Goal: Find specific page/section

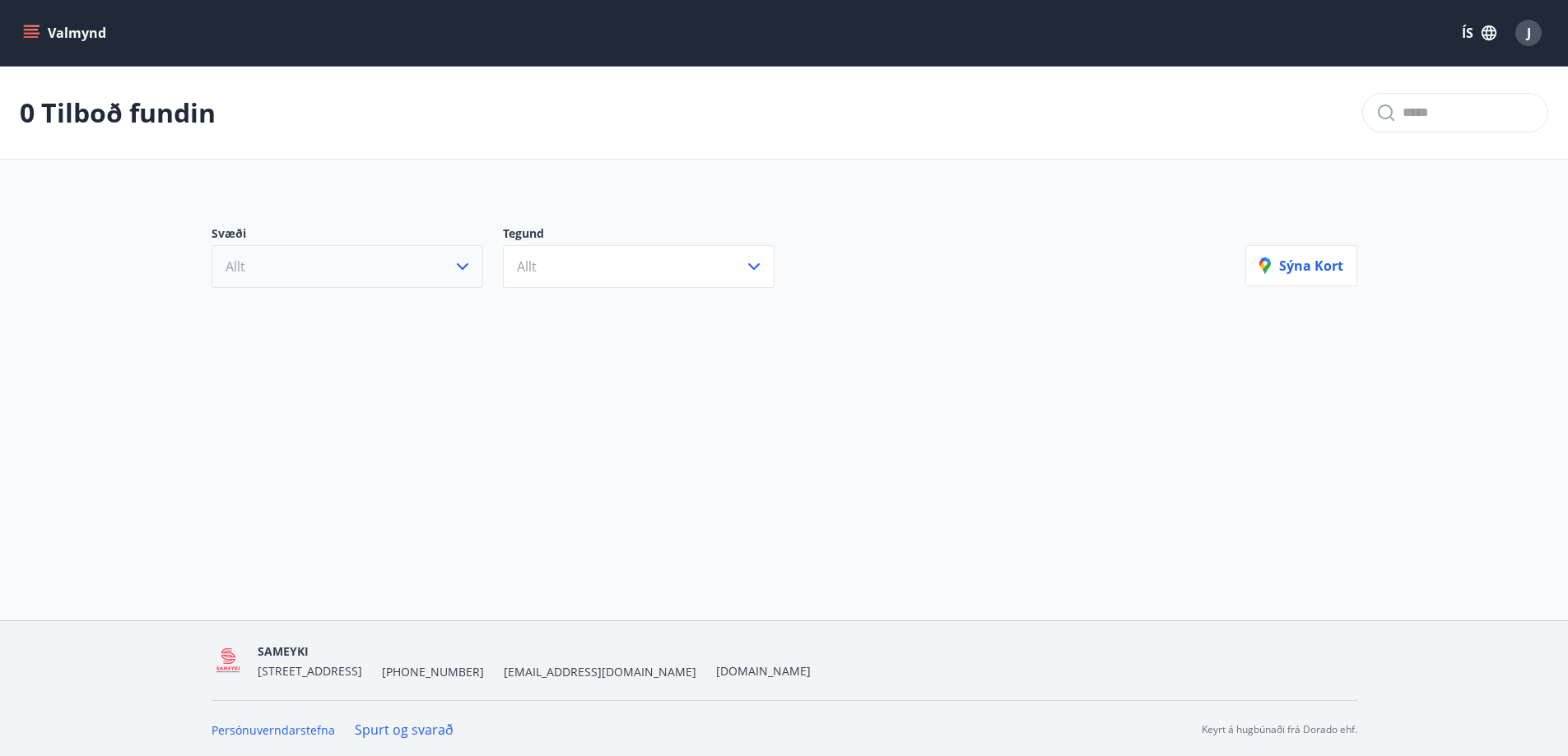
click at [468, 271] on icon "button" at bounding box center [462, 266] width 20 height 20
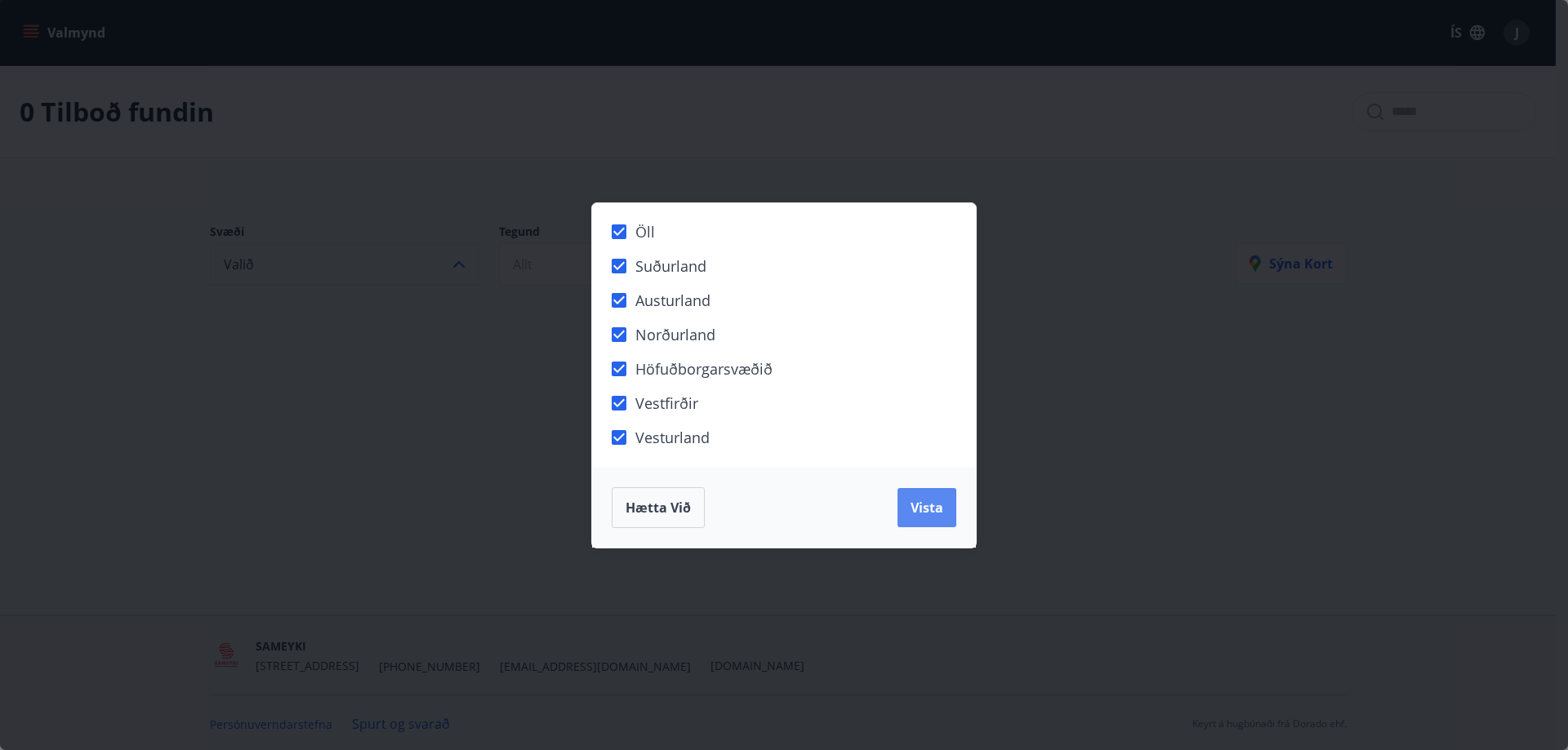
click at [940, 504] on span "Vista" at bounding box center [927, 508] width 33 height 18
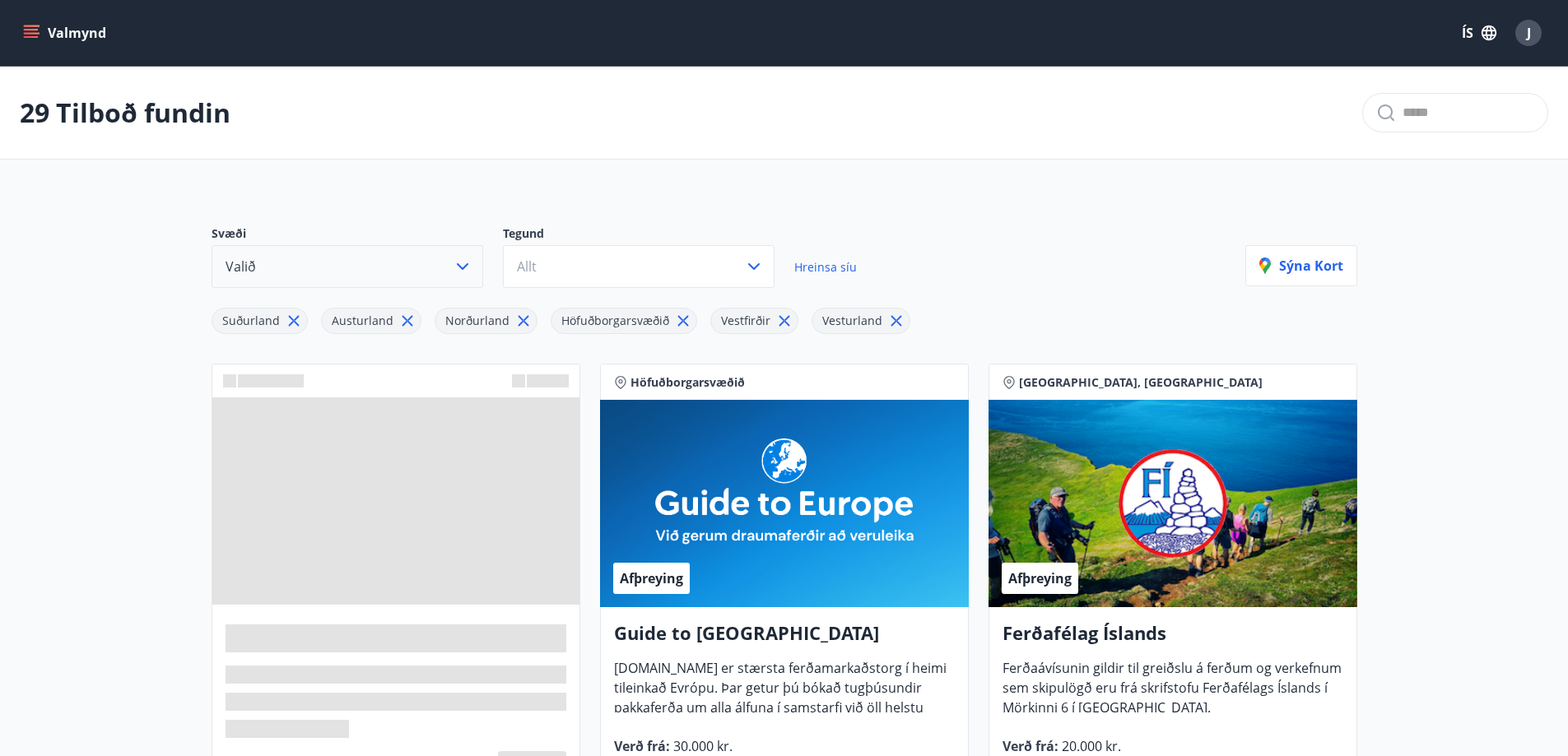
click at [888, 319] on icon at bounding box center [897, 321] width 19 height 19
click at [778, 321] on icon at bounding box center [784, 321] width 19 height 19
click at [677, 320] on icon at bounding box center [682, 321] width 11 height 11
click at [506, 319] on span "Norðurland" at bounding box center [477, 322] width 84 height 18
click at [518, 325] on icon at bounding box center [523, 321] width 19 height 19
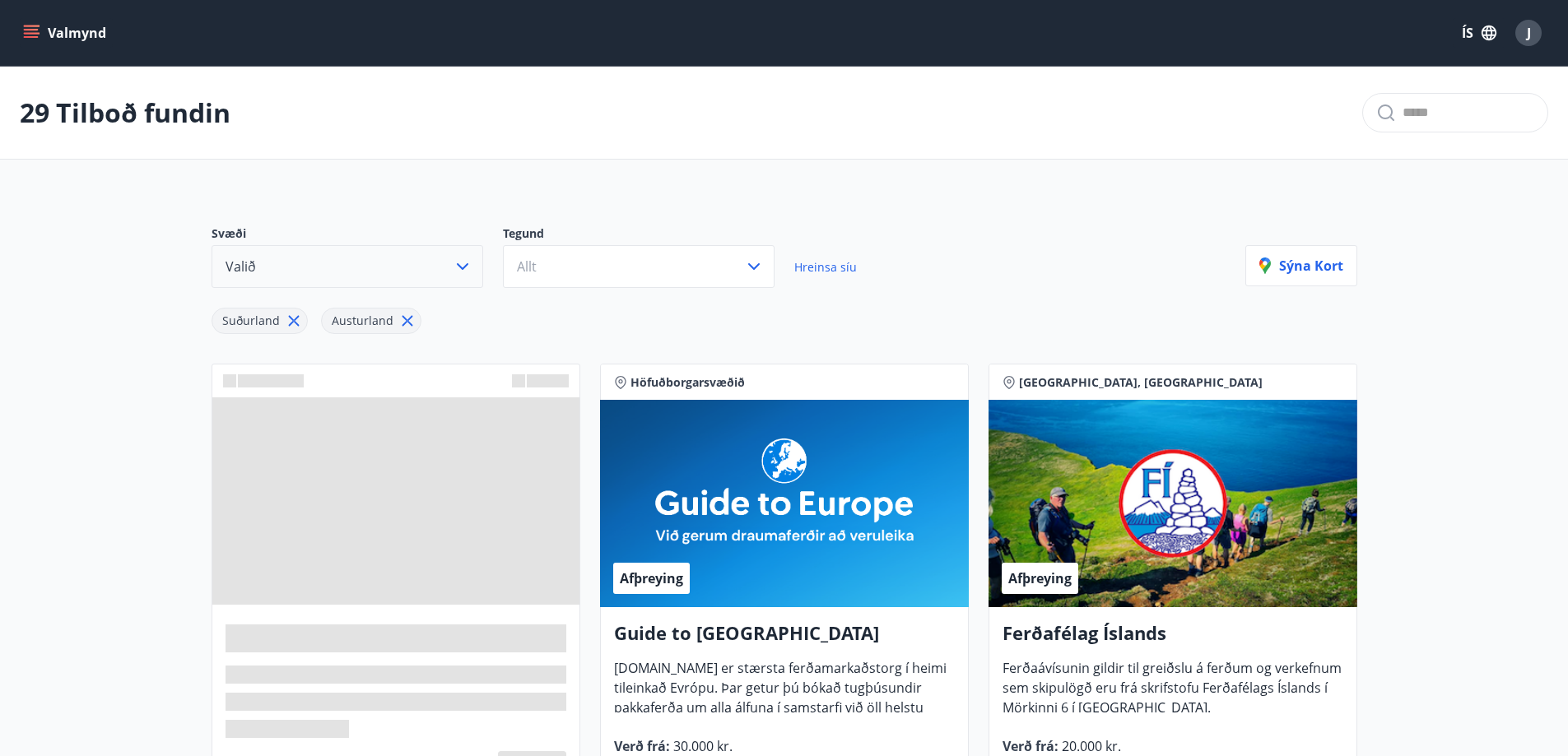
click at [405, 317] on icon at bounding box center [407, 321] width 19 height 19
